Goal: Task Accomplishment & Management: Manage account settings

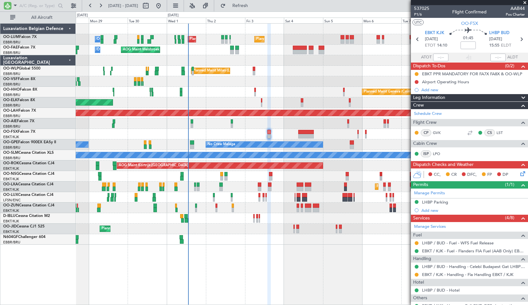
click at [523, 2] on span at bounding box center [525, 3] width 6 height 6
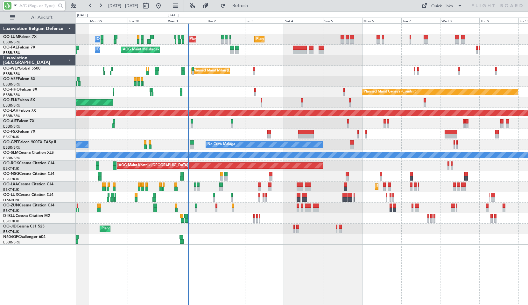
click at [21, 7] on input "text" at bounding box center [37, 6] width 37 height 10
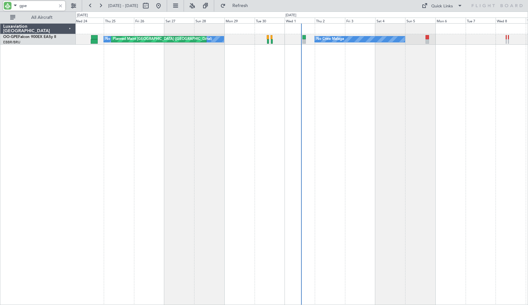
click at [254, 107] on div "No Crew Malaga No Crew [GEOGRAPHIC_DATA] (Brussels National) Planned Maint [GEO…" at bounding box center [302, 163] width 453 height 281
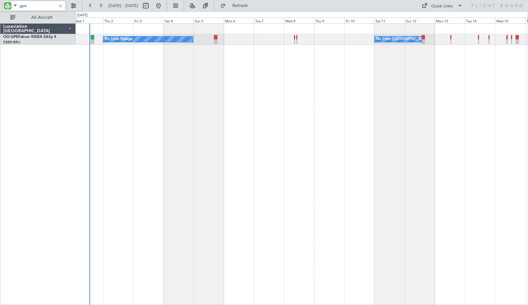
click at [228, 121] on div "No Crew Malaga No Crew [GEOGRAPHIC_DATA] (Brussels National) No Crew [GEOGRAPHI…" at bounding box center [302, 163] width 453 height 281
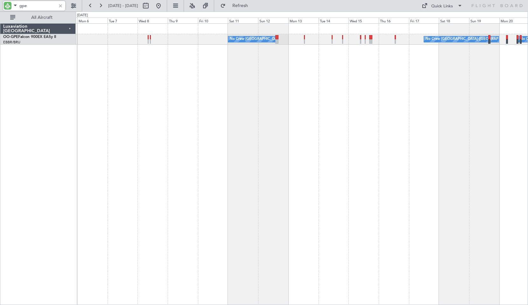
type input "gpe"
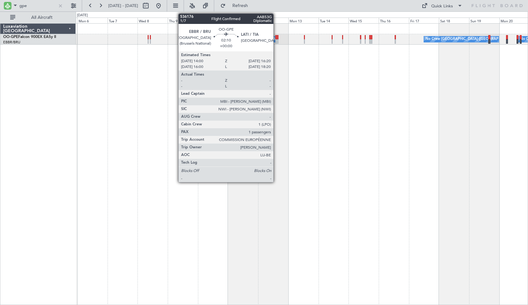
click at [276, 36] on div at bounding box center [277, 37] width 3 height 4
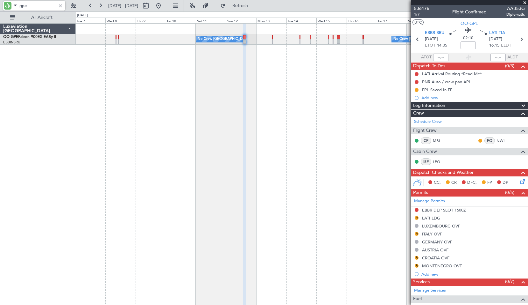
click at [324, 118] on div "No Crew [GEOGRAPHIC_DATA] ([GEOGRAPHIC_DATA] National) No Crew [GEOGRAPHIC_DATA…" at bounding box center [302, 163] width 453 height 281
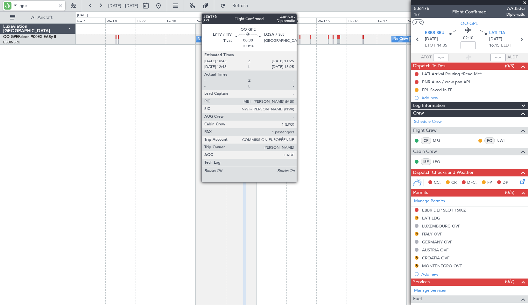
click at [300, 37] on div at bounding box center [300, 37] width 1 height 4
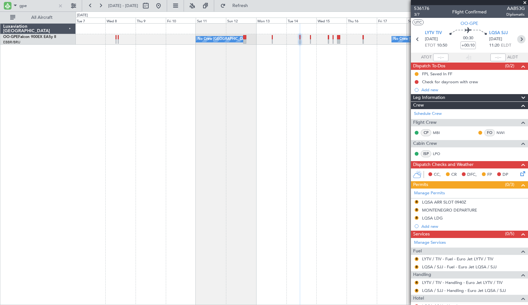
click at [520, 40] on icon at bounding box center [522, 39] width 8 height 8
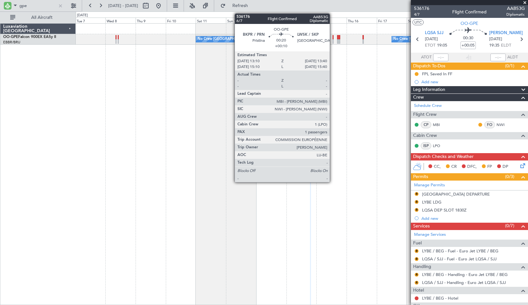
click at [333, 41] on div at bounding box center [333, 41] width 1 height 4
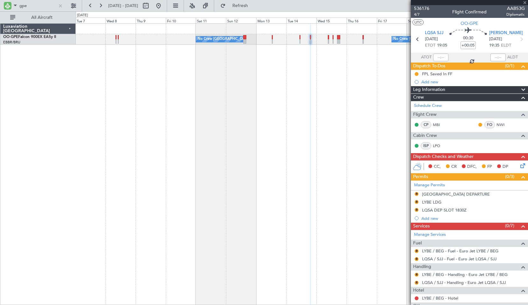
type input "+00:10"
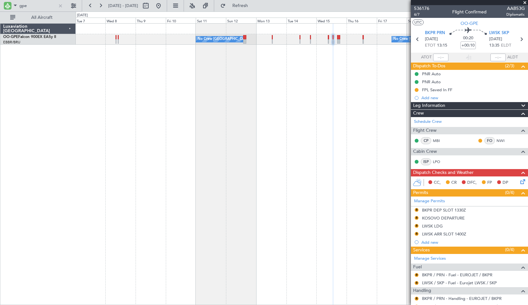
drag, startPoint x: 517, startPoint y: 39, endPoint x: 513, endPoint y: 47, distance: 9.1
click at [518, 39] on icon at bounding box center [522, 39] width 8 height 8
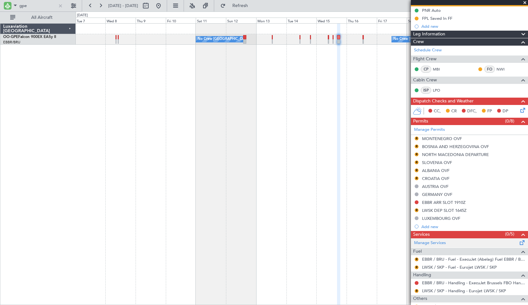
scroll to position [5, 0]
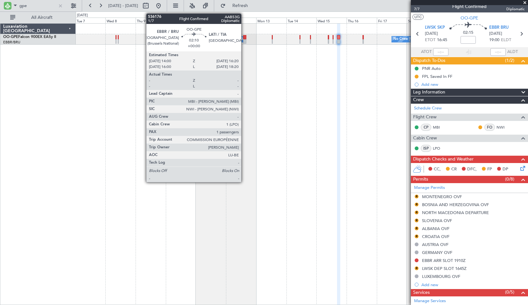
click at [244, 40] on div at bounding box center [244, 41] width 3 height 4
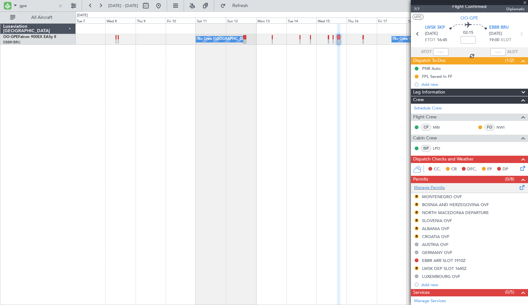
scroll to position [0, 0]
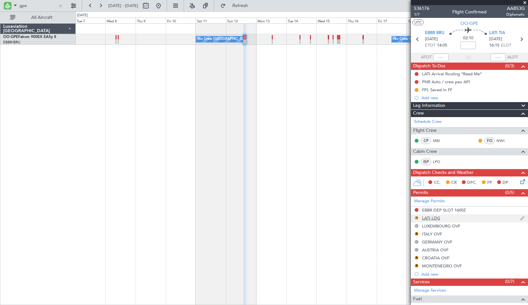
click at [417, 218] on button "R" at bounding box center [417, 218] width 4 height 4
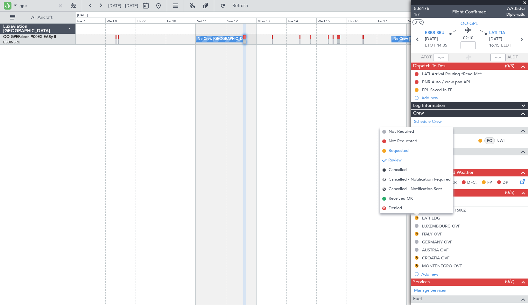
click at [403, 149] on span "Requested" at bounding box center [399, 150] width 20 height 6
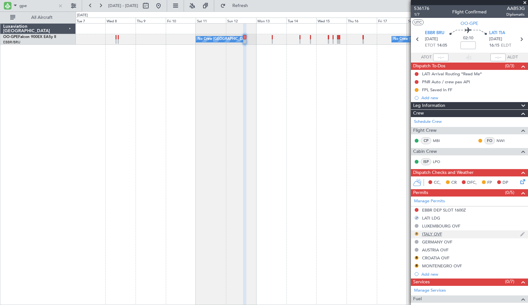
click at [416, 232] on button "R" at bounding box center [417, 234] width 4 height 4
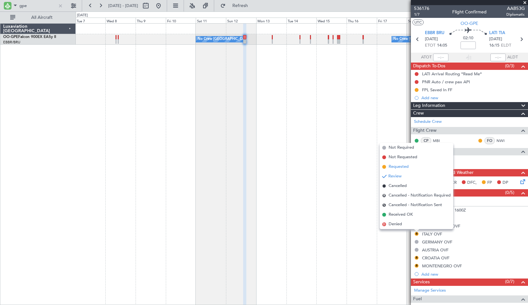
click at [394, 167] on span "Requested" at bounding box center [399, 166] width 20 height 6
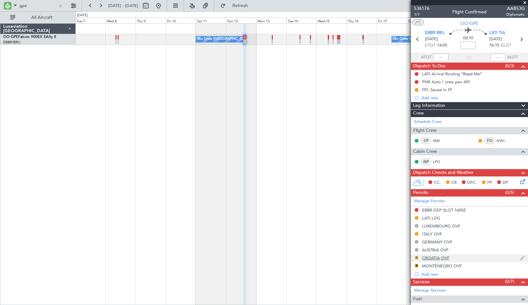
click at [416, 257] on button "R" at bounding box center [417, 257] width 4 height 4
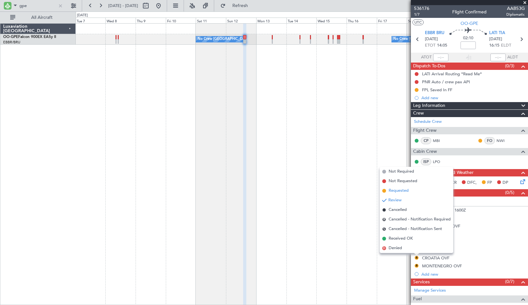
click at [407, 190] on span "Requested" at bounding box center [399, 190] width 20 height 6
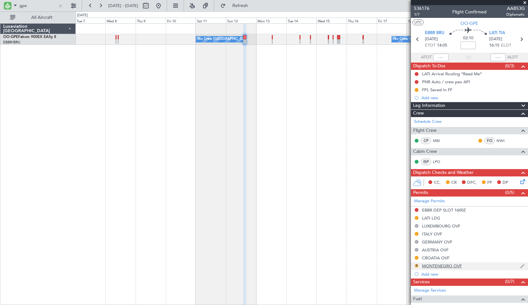
click at [415, 264] on button "R" at bounding box center [417, 265] width 4 height 4
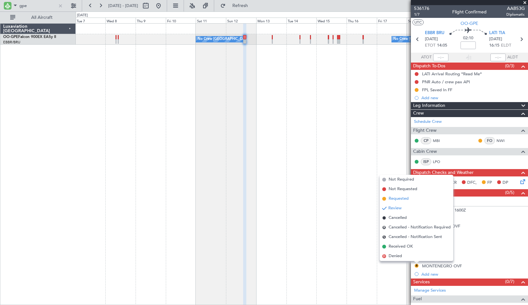
click at [403, 199] on span "Requested" at bounding box center [399, 198] width 20 height 6
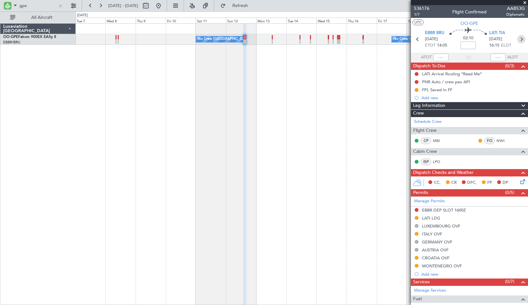
click at [518, 39] on icon at bounding box center [522, 39] width 8 height 8
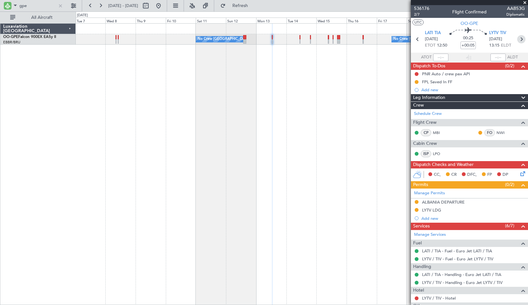
click at [518, 38] on icon at bounding box center [522, 39] width 8 height 8
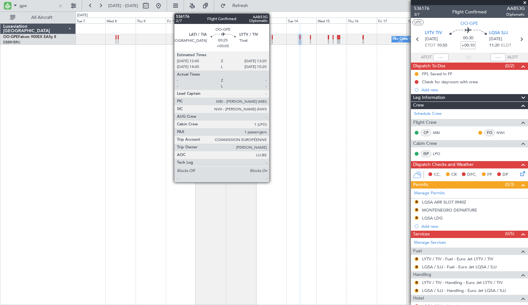
click at [272, 39] on div at bounding box center [272, 37] width 1 height 4
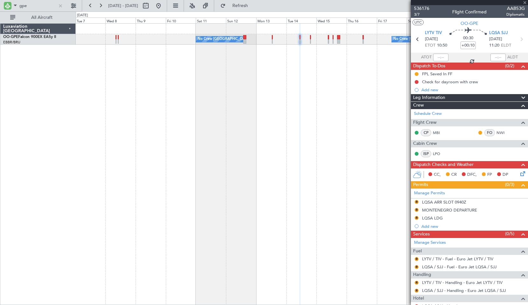
click at [269, 72] on div "Planned Maint Nurnberg No Crew [GEOGRAPHIC_DATA] (Brussels National) No Crew [G…" at bounding box center [302, 163] width 453 height 281
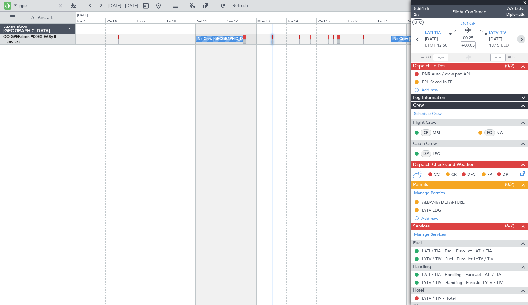
click at [518, 40] on icon at bounding box center [522, 39] width 8 height 8
click at [252, 135] on div "Planned Maint Nurnberg No Crew [GEOGRAPHIC_DATA] (Brussels National) No Crew [G…" at bounding box center [302, 163] width 453 height 281
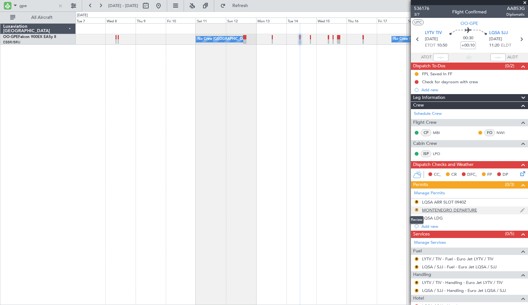
click at [417, 208] on button "R" at bounding box center [417, 210] width 4 height 4
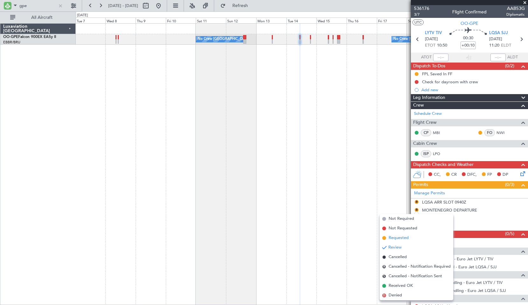
click at [390, 235] on span "Requested" at bounding box center [399, 237] width 20 height 6
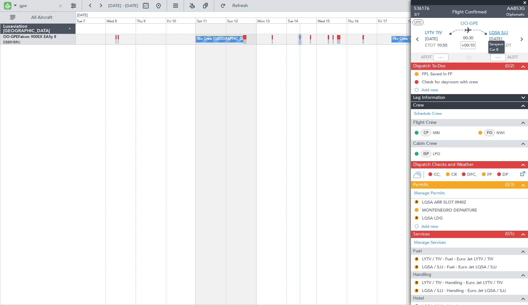
click at [500, 32] on span "LQSA SJJ" at bounding box center [499, 33] width 19 height 6
click at [416, 218] on button "R" at bounding box center [417, 218] width 4 height 4
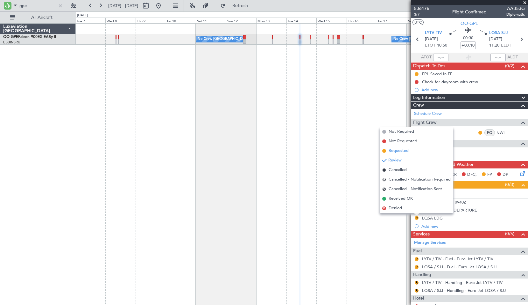
click at [404, 149] on span "Requested" at bounding box center [399, 150] width 20 height 6
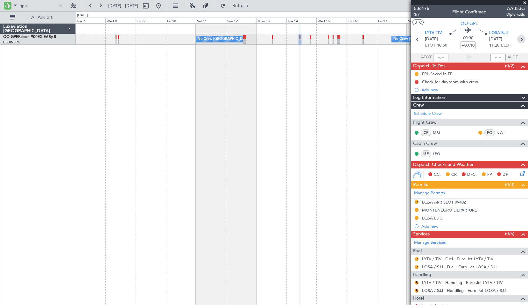
click at [518, 41] on icon at bounding box center [522, 39] width 8 height 8
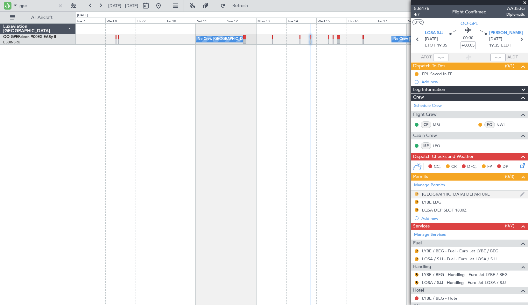
click at [417, 194] on button "R" at bounding box center [417, 194] width 4 height 4
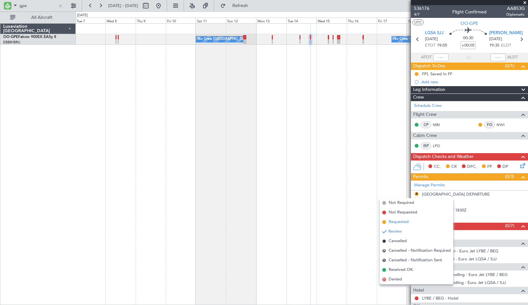
click at [393, 221] on span "Requested" at bounding box center [399, 222] width 20 height 6
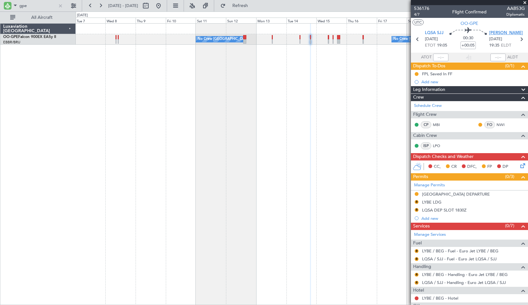
click at [497, 30] on span "[PERSON_NAME]" at bounding box center [507, 33] width 34 height 6
click at [518, 38] on icon at bounding box center [522, 39] width 8 height 8
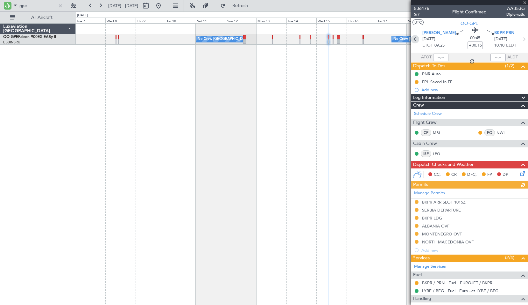
click at [414, 42] on icon at bounding box center [415, 39] width 8 height 8
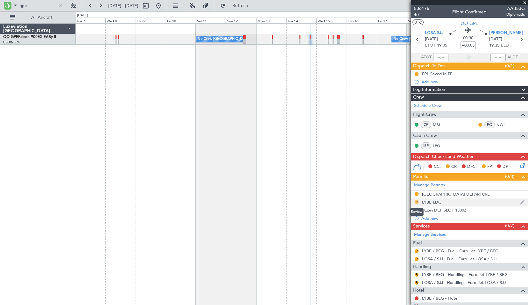
click at [417, 200] on button "R" at bounding box center [417, 202] width 4 height 4
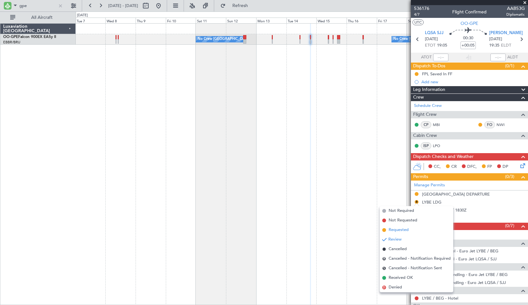
click at [397, 228] on span "Requested" at bounding box center [399, 229] width 20 height 6
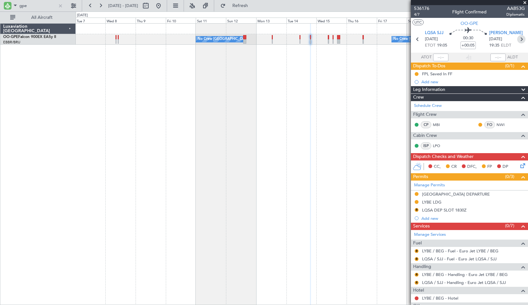
click at [520, 41] on icon at bounding box center [522, 39] width 8 height 8
type input "+00:15"
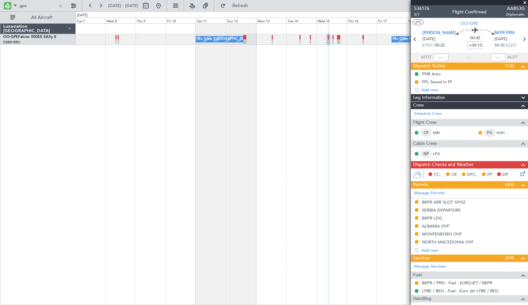
click at [434, 211] on div "SERBIA DEPARTURE" at bounding box center [441, 209] width 39 height 5
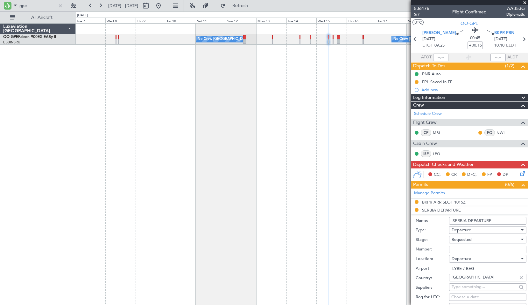
click at [452, 220] on input "SERBIA DEPARTURE" at bounding box center [487, 221] width 77 height 8
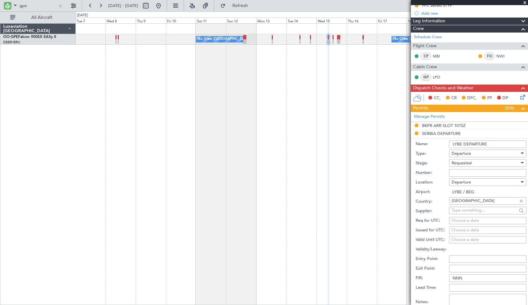
scroll to position [127, 0]
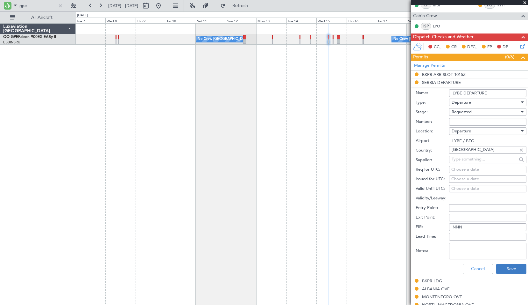
type input "LYBE DEPARTURE"
click at [516, 271] on button "Save" at bounding box center [512, 268] width 30 height 10
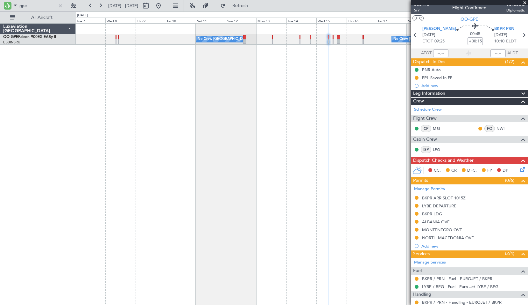
scroll to position [0, 0]
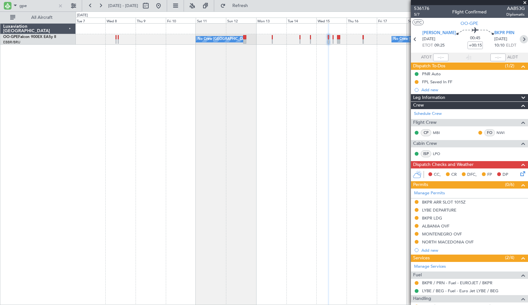
click at [520, 40] on icon at bounding box center [524, 39] width 8 height 8
type input "+00:10"
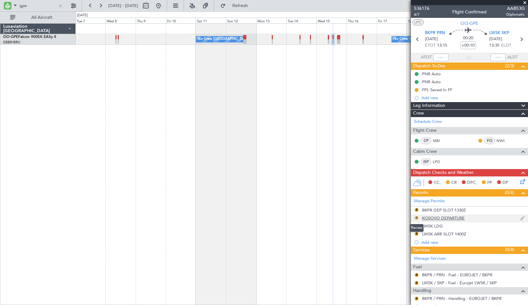
click at [417, 218] on button "R" at bounding box center [417, 218] width 4 height 4
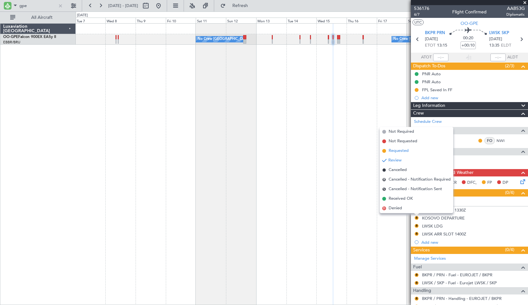
click at [404, 150] on span "Requested" at bounding box center [399, 150] width 20 height 6
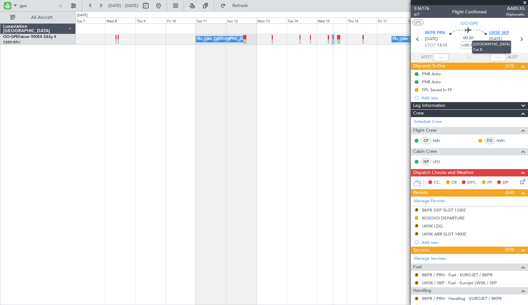
click at [504, 30] on span "LWSK SKP" at bounding box center [500, 33] width 20 height 6
click at [417, 225] on button "R" at bounding box center [417, 226] width 4 height 4
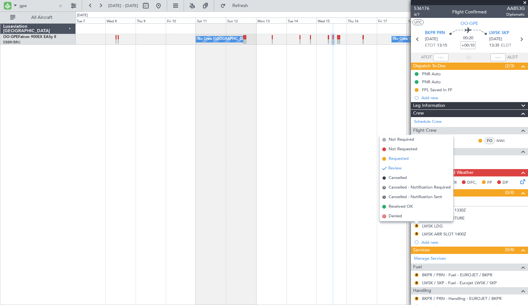
click at [400, 158] on span "Requested" at bounding box center [399, 158] width 20 height 6
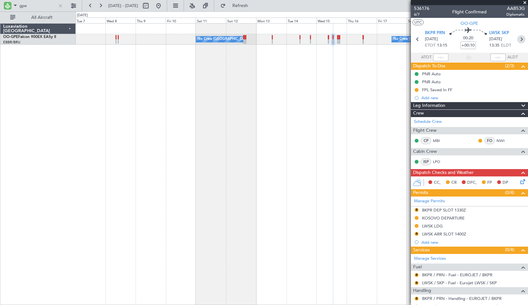
click at [519, 38] on icon at bounding box center [522, 39] width 8 height 8
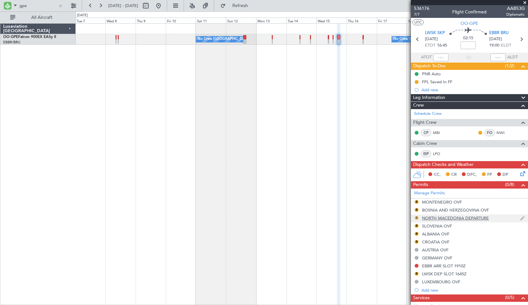
click at [416, 217] on button "R" at bounding box center [417, 218] width 4 height 4
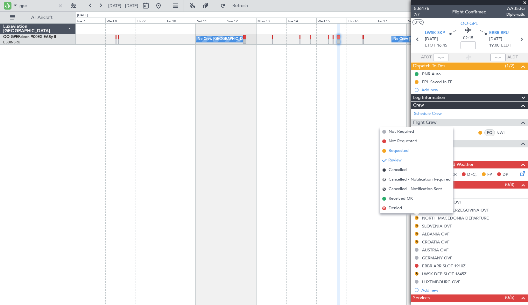
click at [403, 148] on span "Requested" at bounding box center [399, 150] width 20 height 6
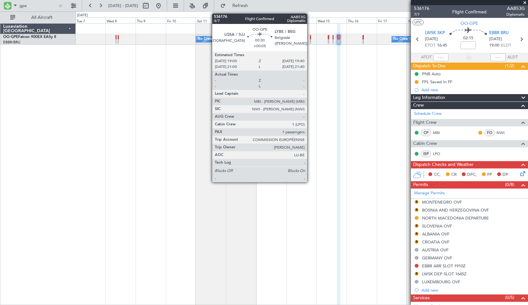
click at [310, 42] on div at bounding box center [310, 41] width 1 height 4
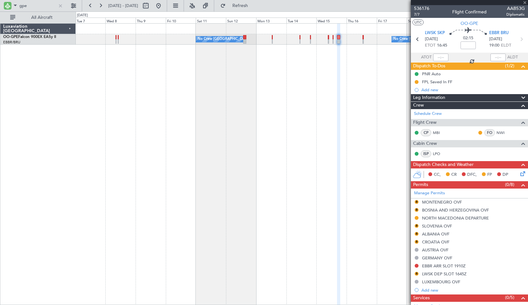
click at [306, 72] on div "Planned Maint Nurnberg No Crew [GEOGRAPHIC_DATA] (Brussels National) No Crew [G…" at bounding box center [302, 163] width 453 height 281
type input "+00:05"
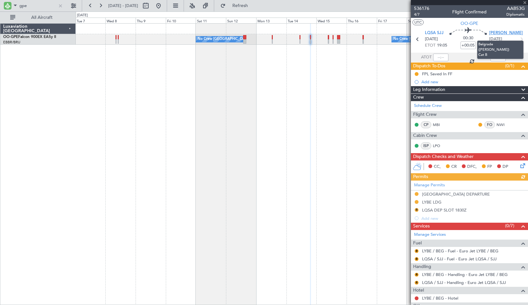
click at [500, 35] on span "[PERSON_NAME]" at bounding box center [507, 33] width 34 height 6
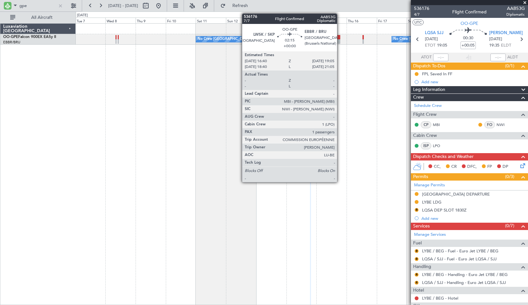
click at [340, 41] on div at bounding box center [338, 41] width 3 height 4
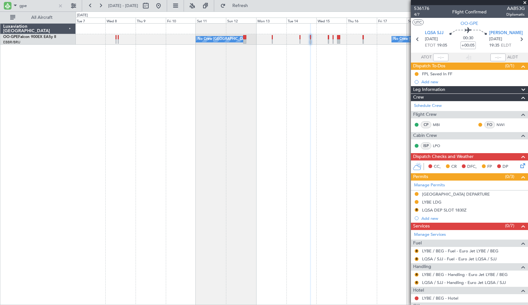
click at [339, 74] on div "Planned Maint Nurnberg No Crew [GEOGRAPHIC_DATA] (Brussels National) No Crew [G…" at bounding box center [302, 163] width 453 height 281
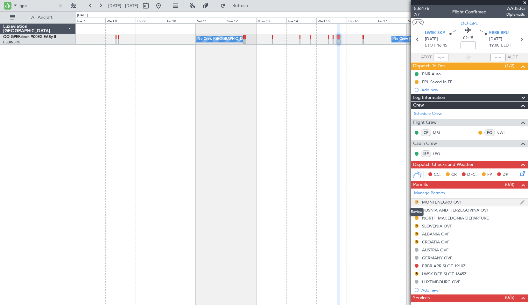
click at [418, 201] on button "R" at bounding box center [417, 202] width 4 height 4
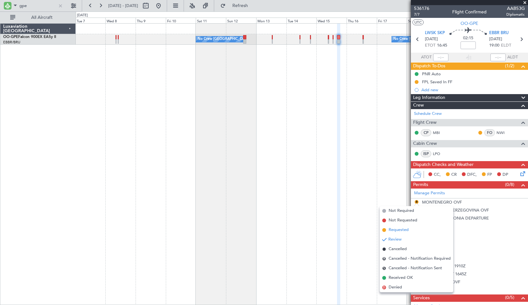
click at [401, 228] on span "Requested" at bounding box center [399, 229] width 20 height 6
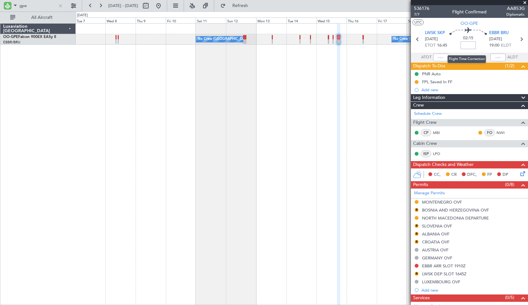
click at [471, 45] on input at bounding box center [468, 45] width 15 height 8
click at [369, 131] on div "Planned Maint Nurnberg No Crew [GEOGRAPHIC_DATA] (Brussels National) No Crew [G…" at bounding box center [302, 163] width 453 height 281
type input "+00:05"
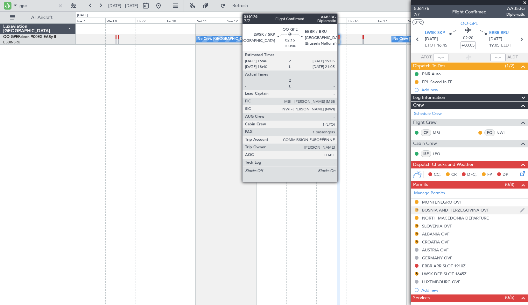
click at [418, 208] on button "R" at bounding box center [417, 210] width 4 height 4
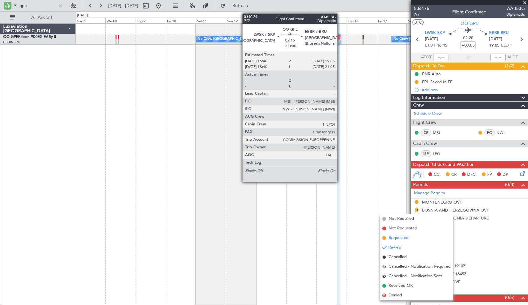
click at [406, 236] on span "Requested" at bounding box center [399, 237] width 20 height 6
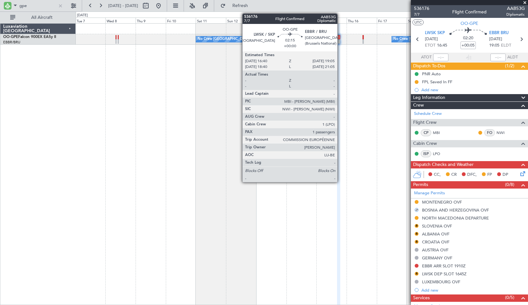
click at [388, 215] on div "Planned Maint Nurnberg No Crew [GEOGRAPHIC_DATA] (Brussels National) No Crew [G…" at bounding box center [302, 163] width 453 height 281
click at [417, 226] on button "R" at bounding box center [417, 226] width 4 height 4
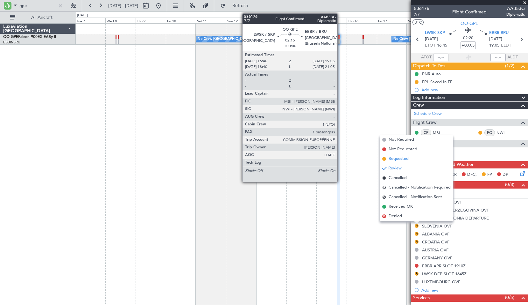
click at [400, 159] on span "Requested" at bounding box center [399, 158] width 20 height 6
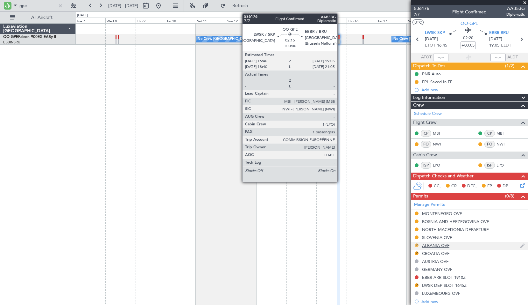
click at [418, 244] on button "R" at bounding box center [417, 245] width 4 height 4
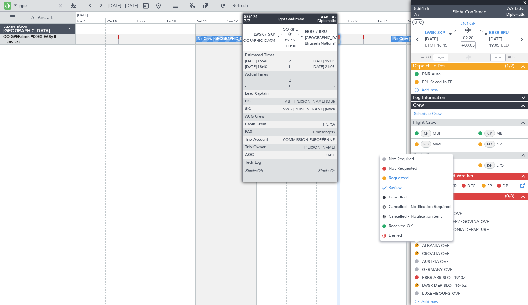
click at [405, 177] on span "Requested" at bounding box center [399, 178] width 20 height 6
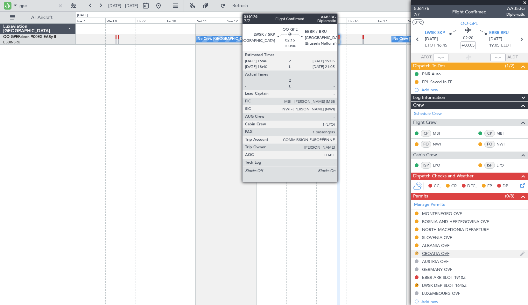
click at [418, 254] on button "R" at bounding box center [417, 253] width 4 height 4
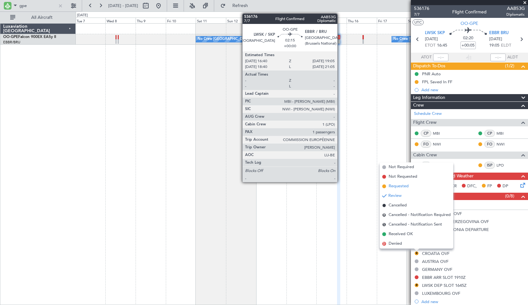
click at [401, 183] on span "Requested" at bounding box center [399, 186] width 20 height 6
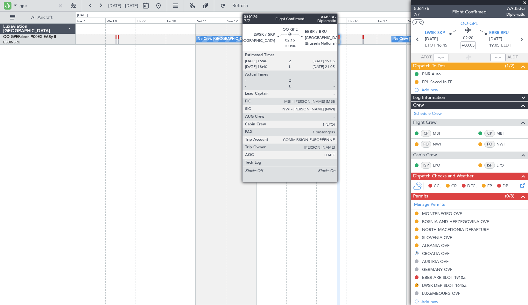
click at [375, 178] on div "Planned Maint Nurnberg No Crew [GEOGRAPHIC_DATA] (Brussels National) No Crew [G…" at bounding box center [302, 163] width 453 height 281
click at [183, 79] on div "Planned Maint Nurnberg No Crew [GEOGRAPHIC_DATA] (Brussels National) No Crew [G…" at bounding box center [302, 163] width 453 height 281
click at [61, 6] on div at bounding box center [60, 5] width 7 height 7
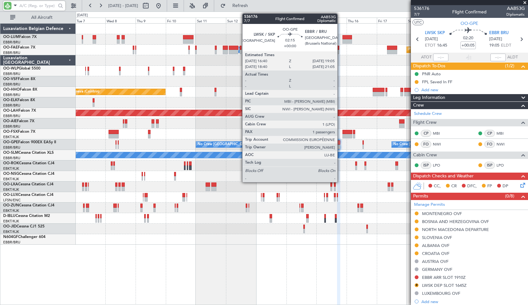
click at [525, 3] on span at bounding box center [525, 3] width 6 height 6
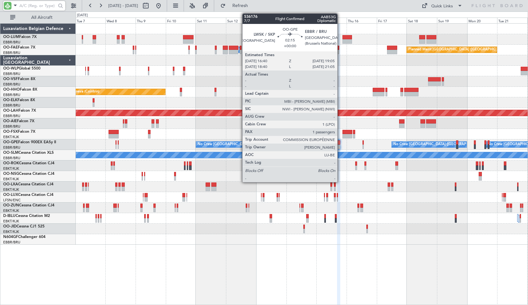
type input "0"
